Goal: Find specific page/section: Find specific page/section

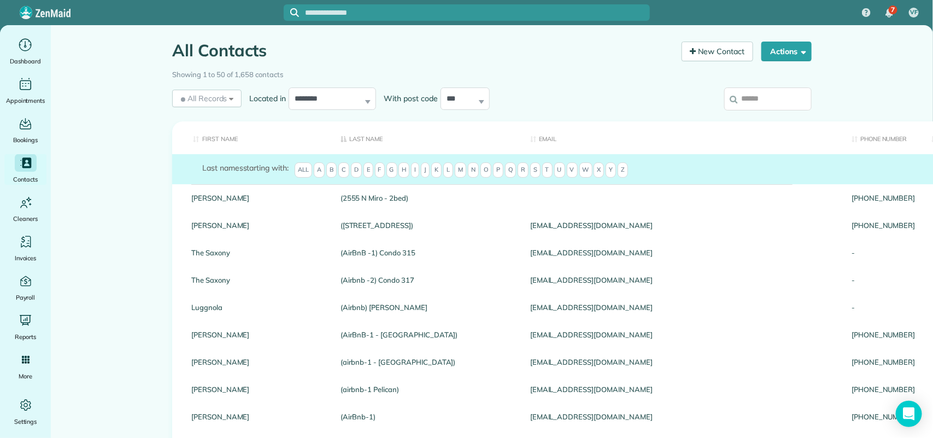
click at [758, 98] on input "search" at bounding box center [767, 98] width 87 height 23
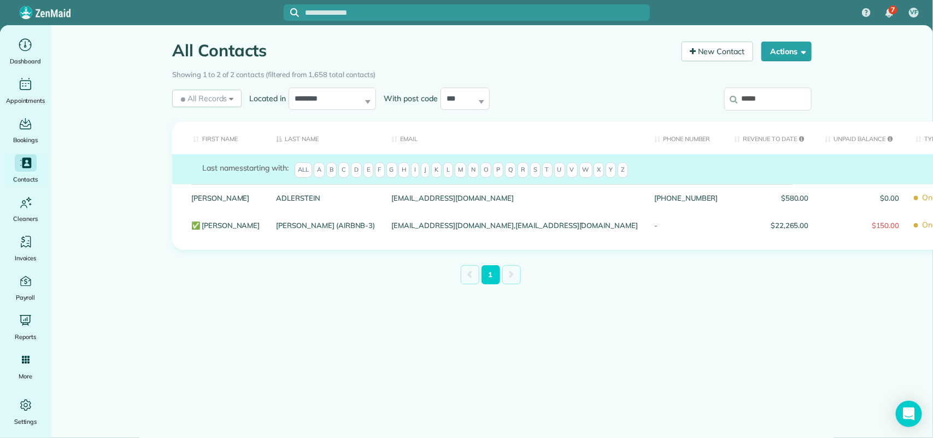
type input "*****"
